Goal: Task Accomplishment & Management: Manage account settings

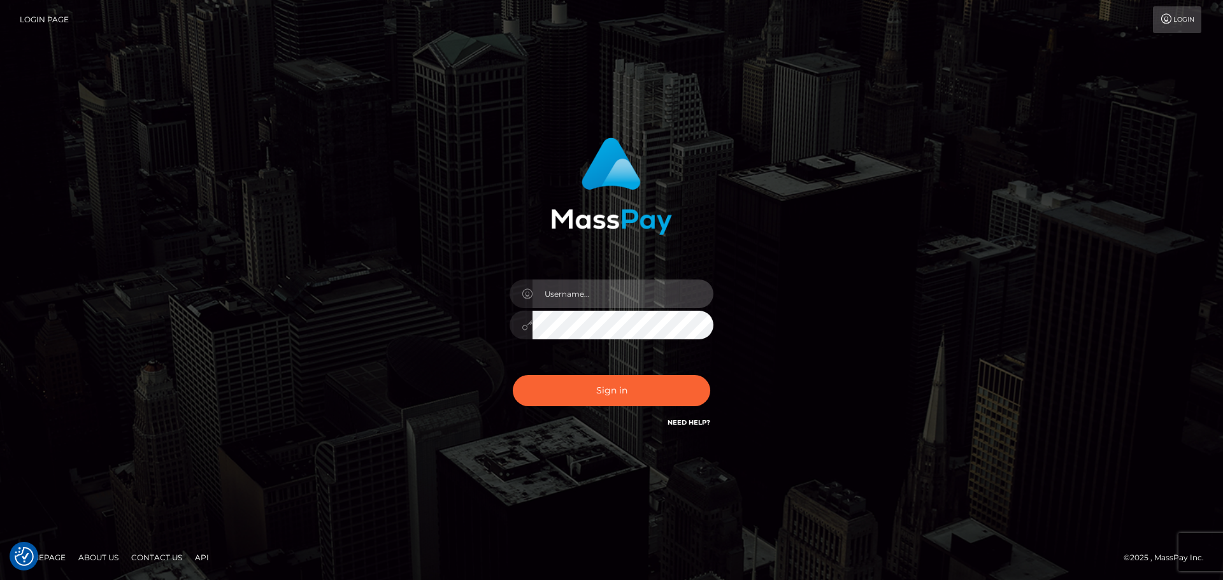
click at [571, 302] on input "text" at bounding box center [622, 294] width 181 height 29
type input "dawson.throne"
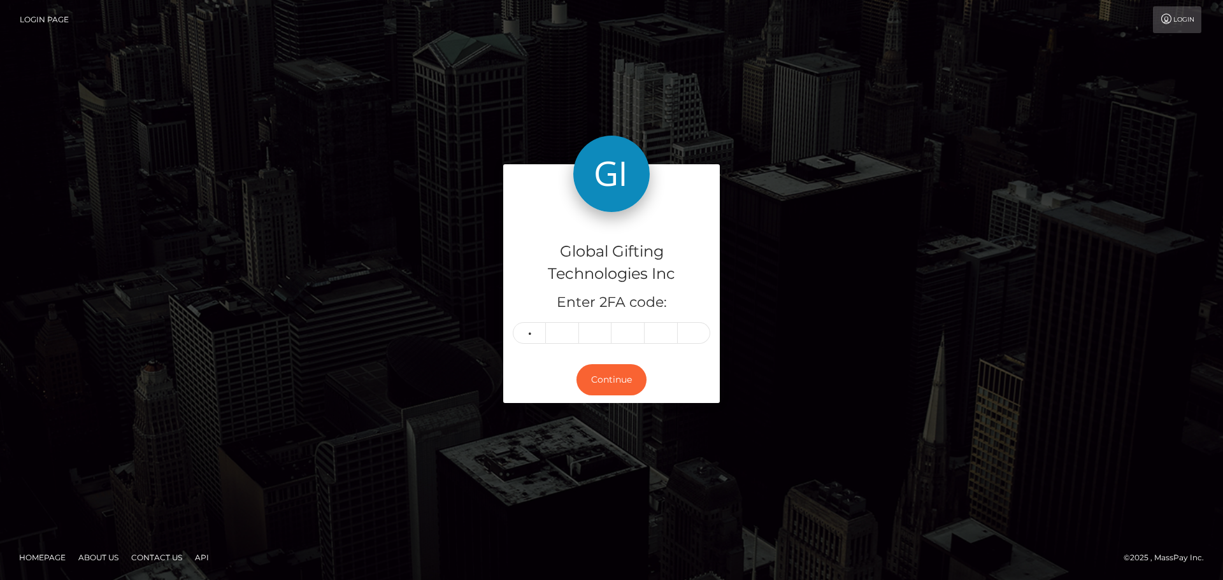
type input "4"
type input "1"
type input "3"
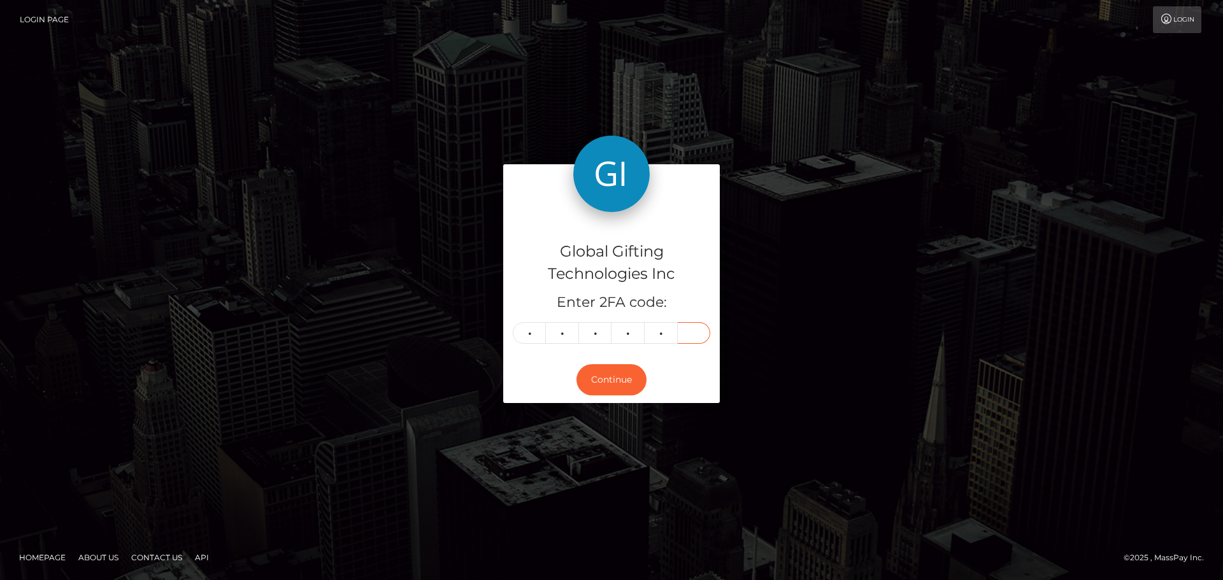
type input "8"
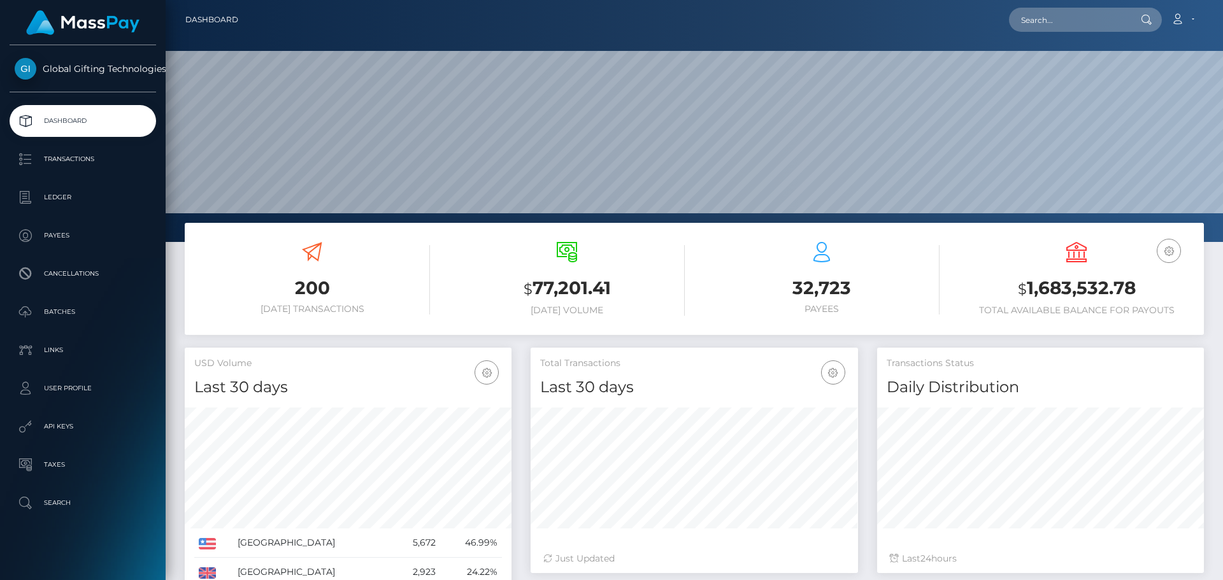
scroll to position [226, 327]
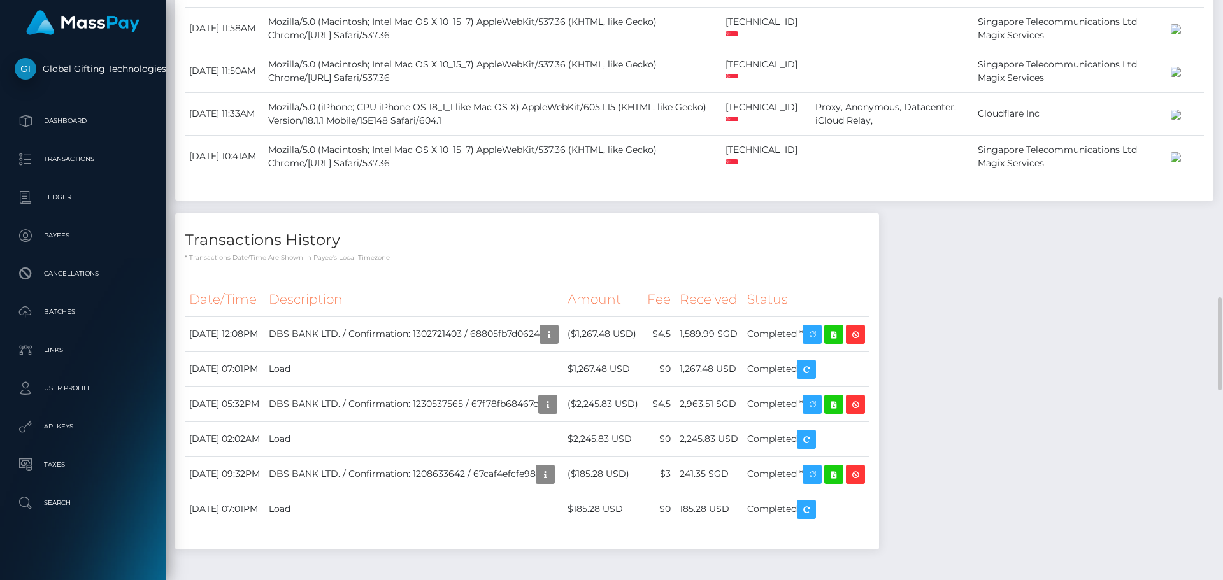
scroll to position [2229, 0]
